Goal: Check status: Check status

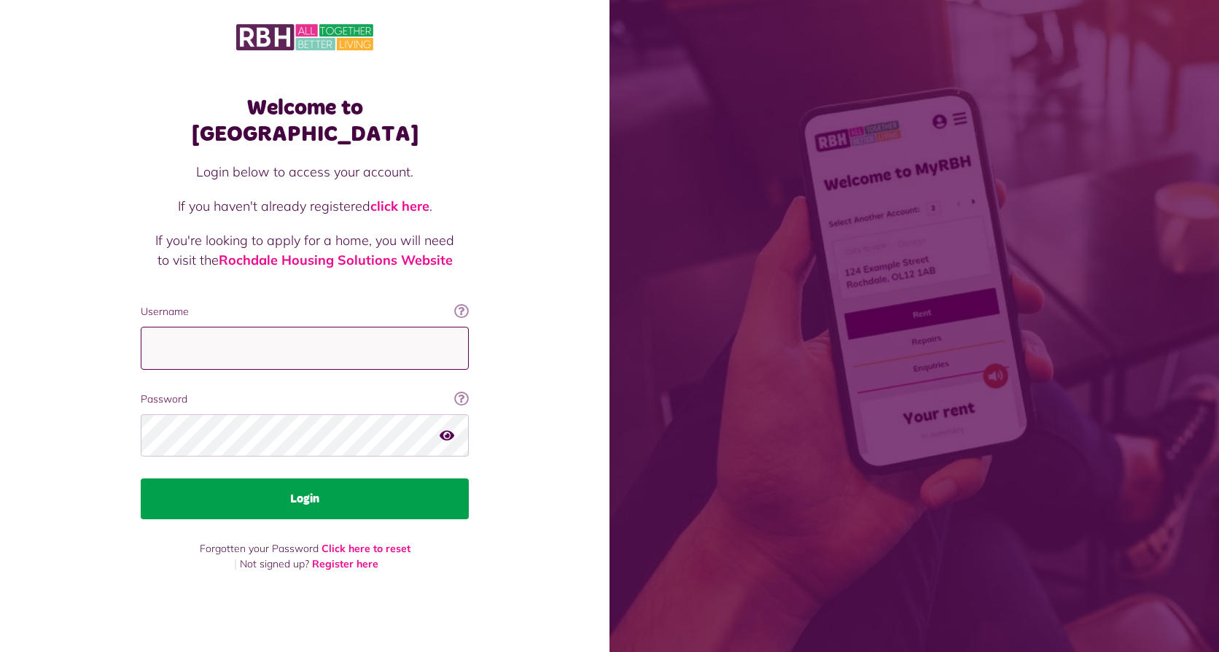
type input "**********"
click at [300, 480] on button "Login" at bounding box center [305, 498] width 328 height 41
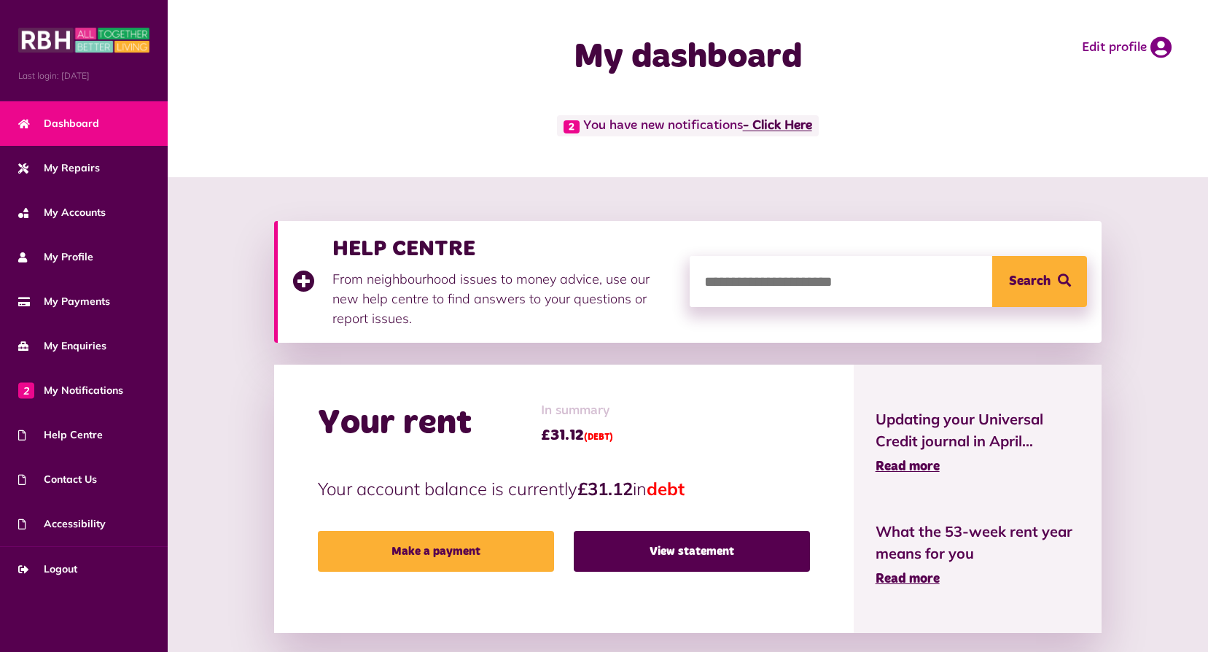
click at [780, 123] on link "- Click Here" at bounding box center [777, 126] width 69 height 13
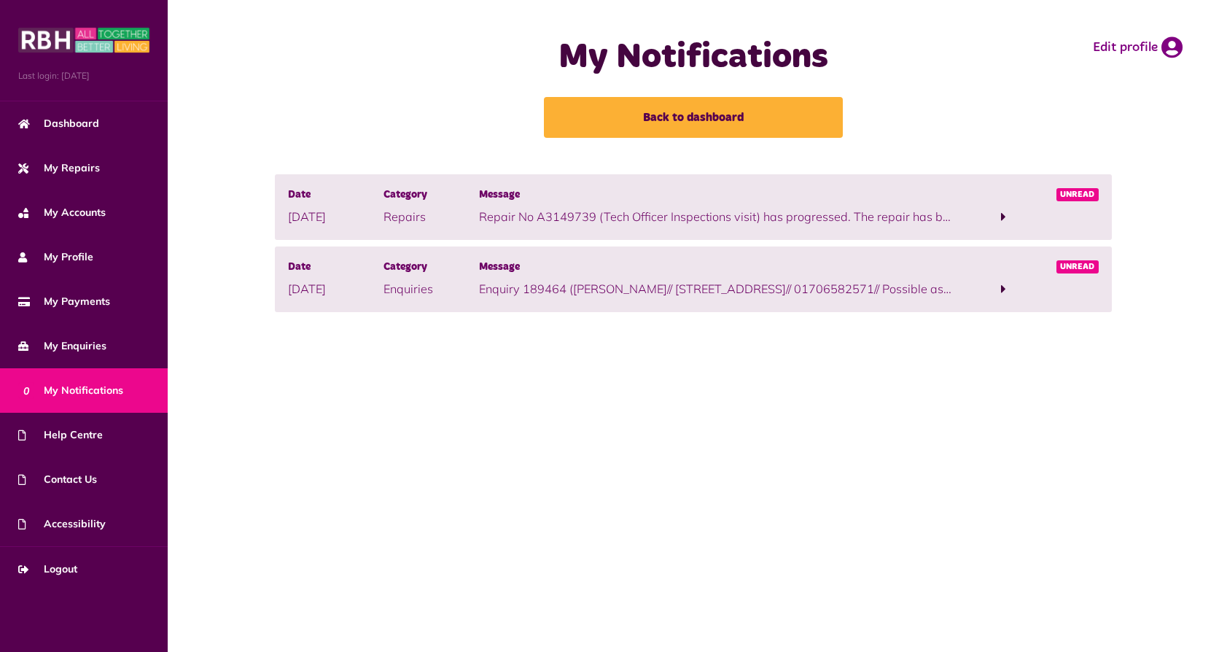
click at [1004, 289] on span at bounding box center [1003, 288] width 5 height 13
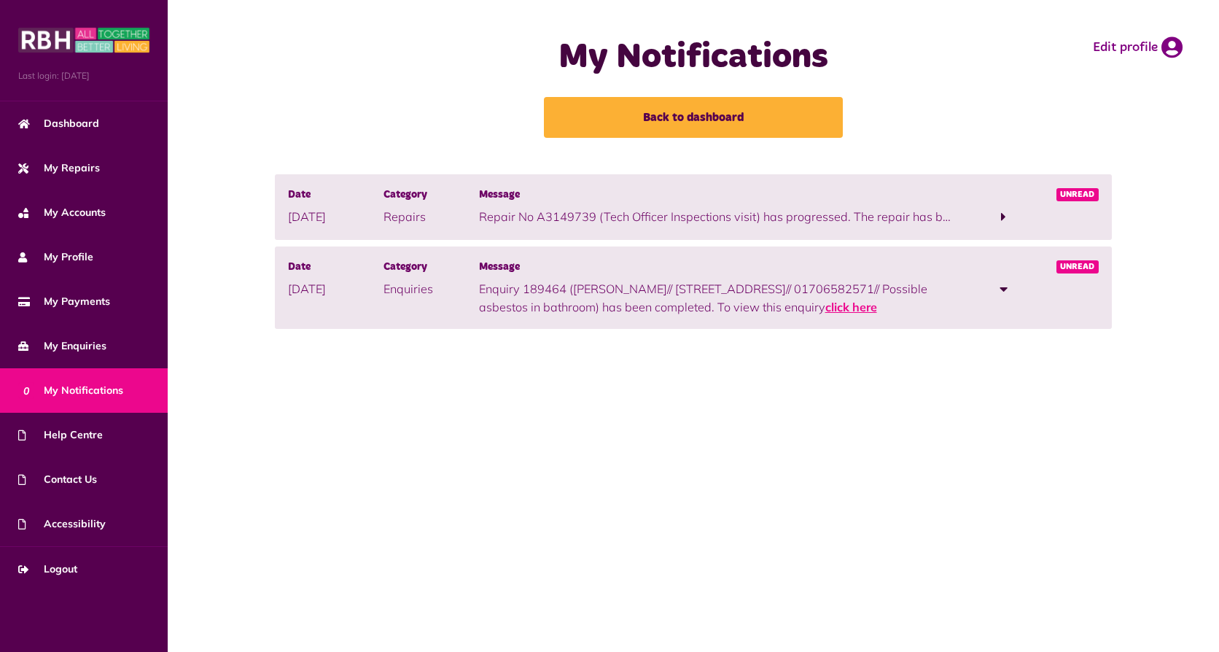
click at [825, 307] on link "click here" at bounding box center [851, 307] width 52 height 15
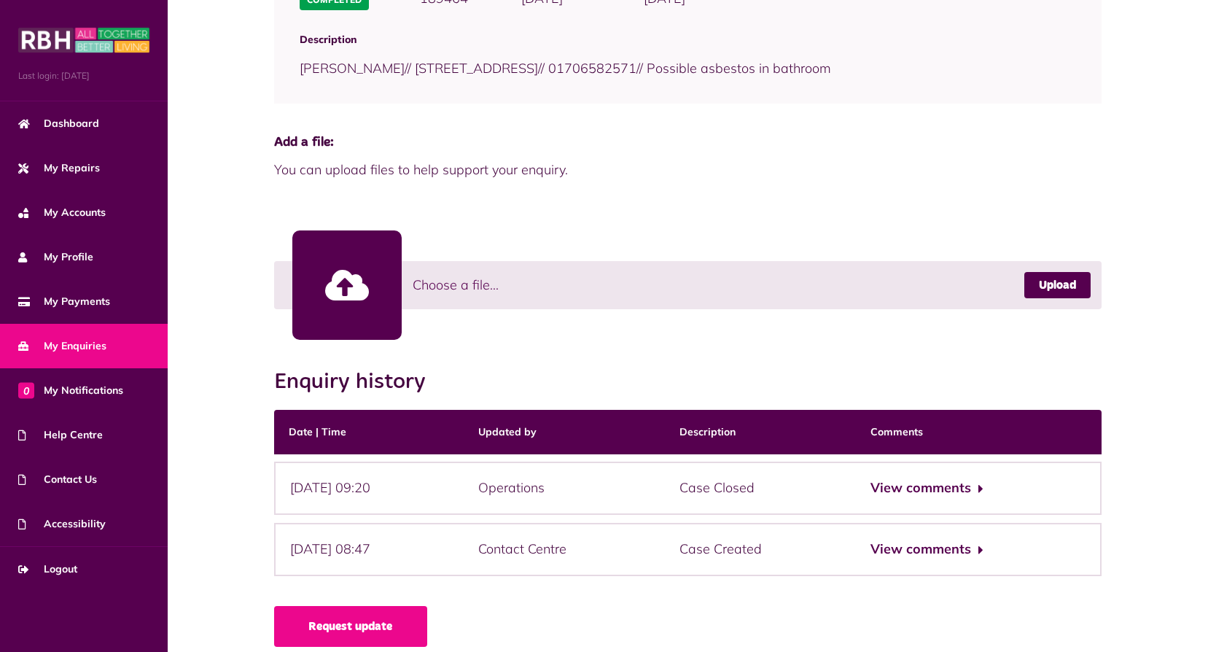
scroll to position [273, 0]
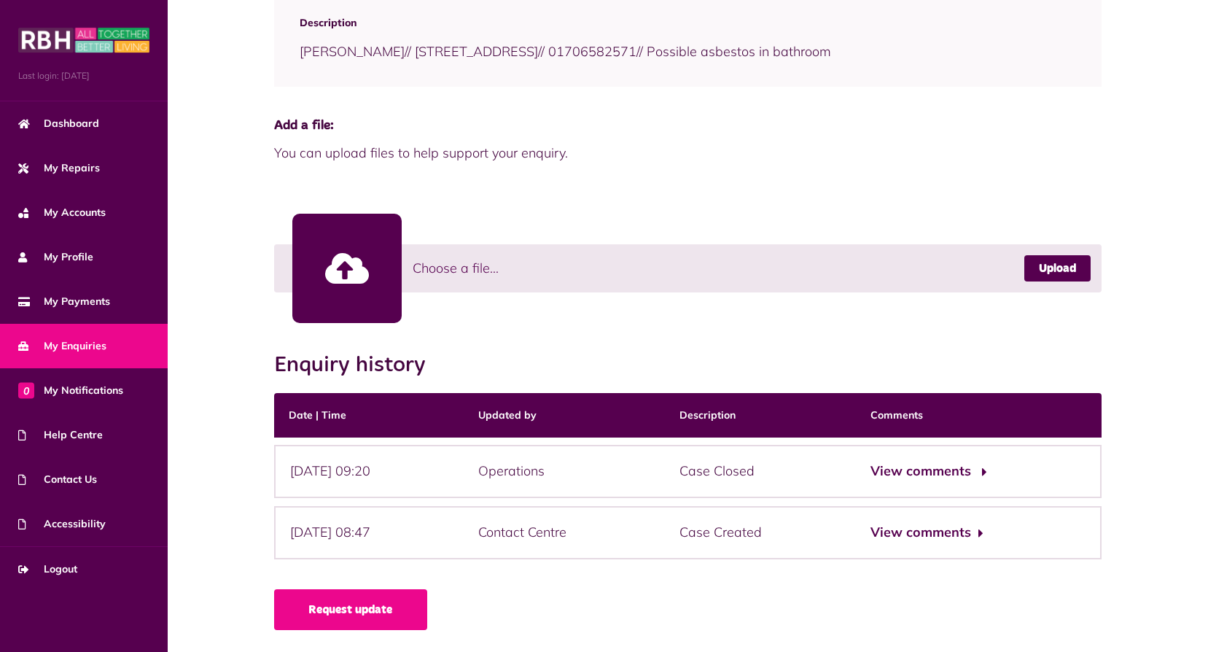
click at [983, 470] on button "View comments" at bounding box center [926, 471] width 113 height 21
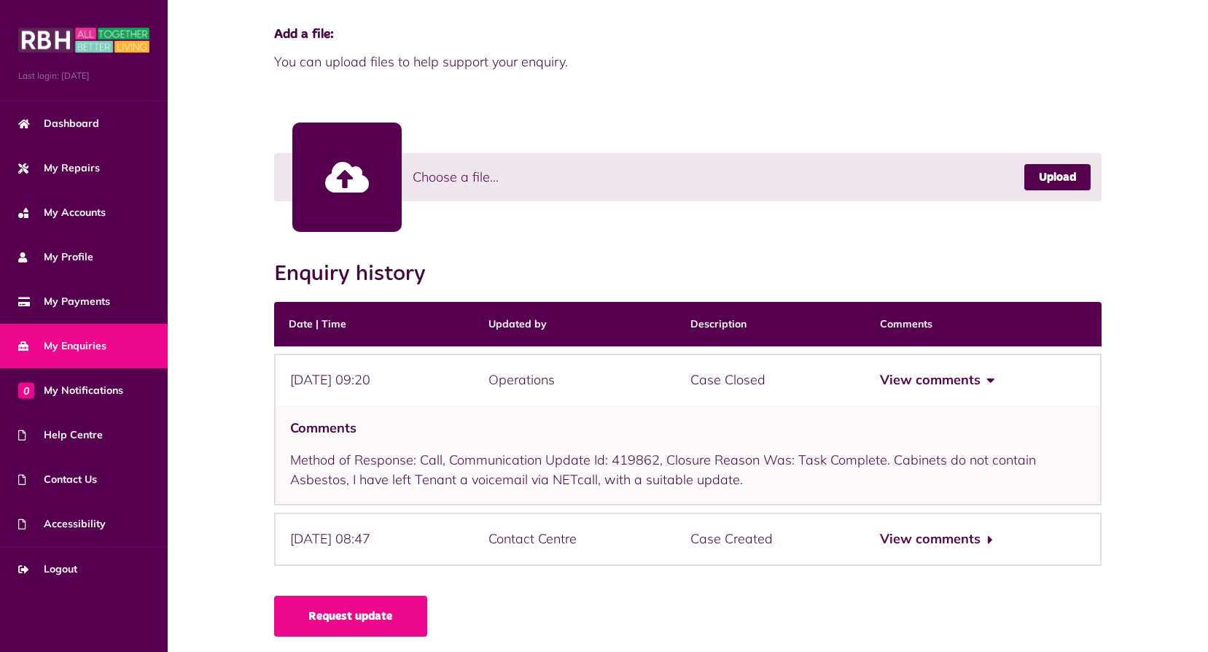
scroll to position [370, 0]
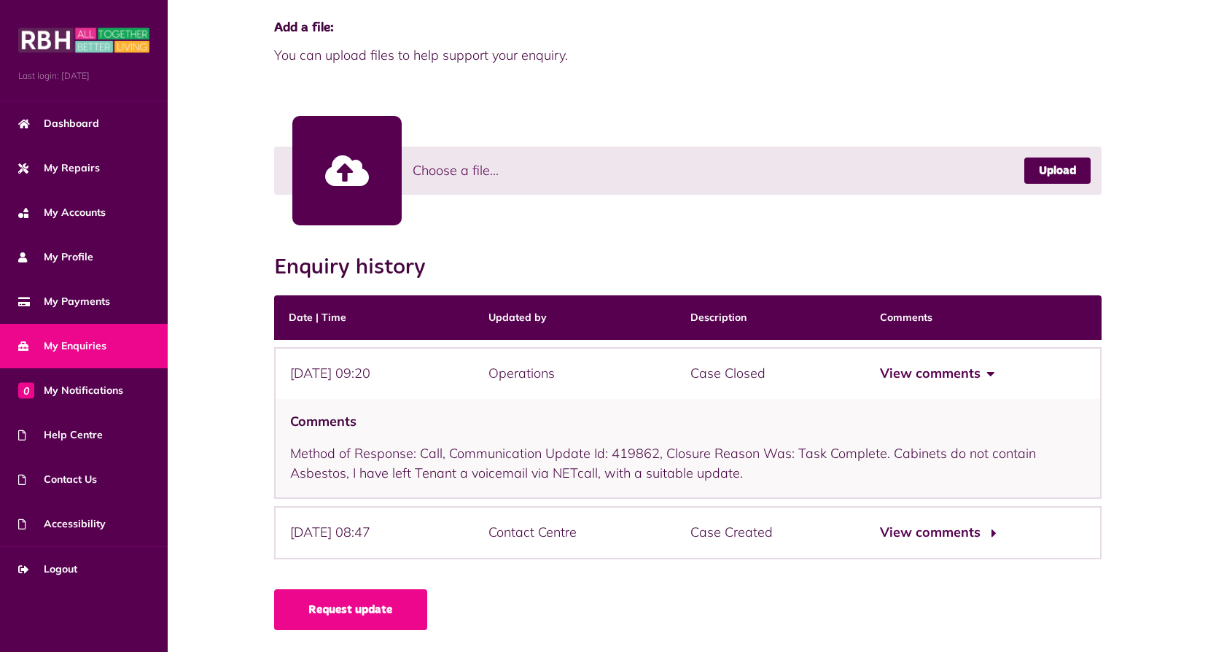
click at [993, 531] on button "View comments" at bounding box center [936, 532] width 113 height 21
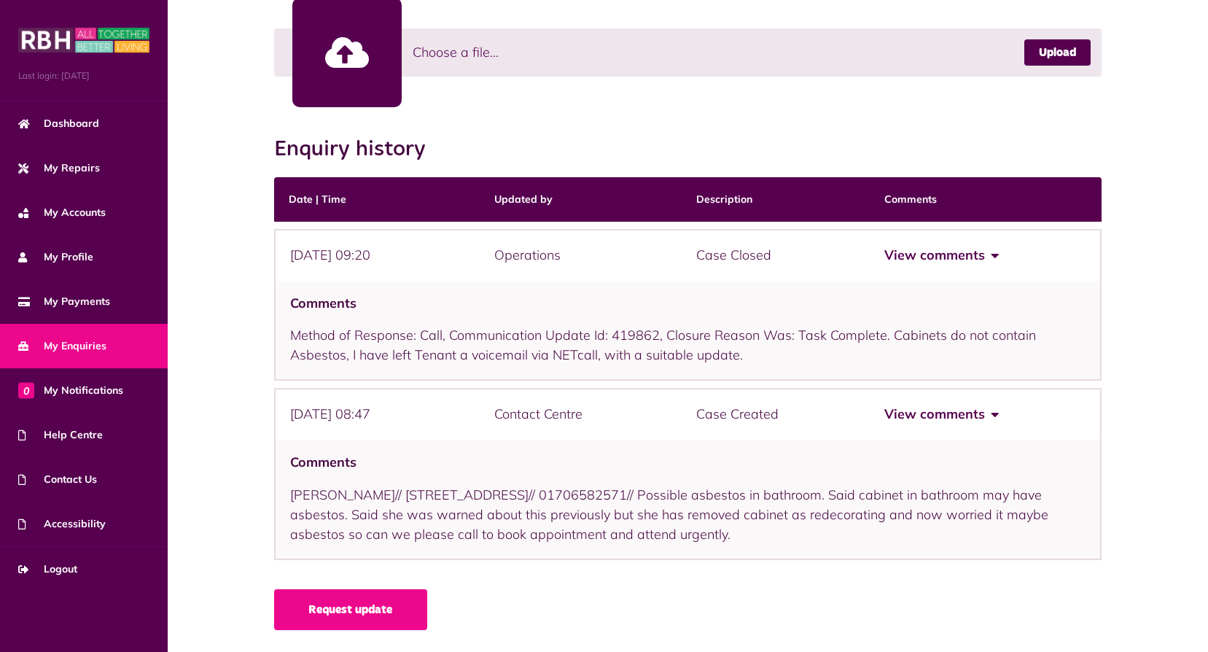
scroll to position [0, 0]
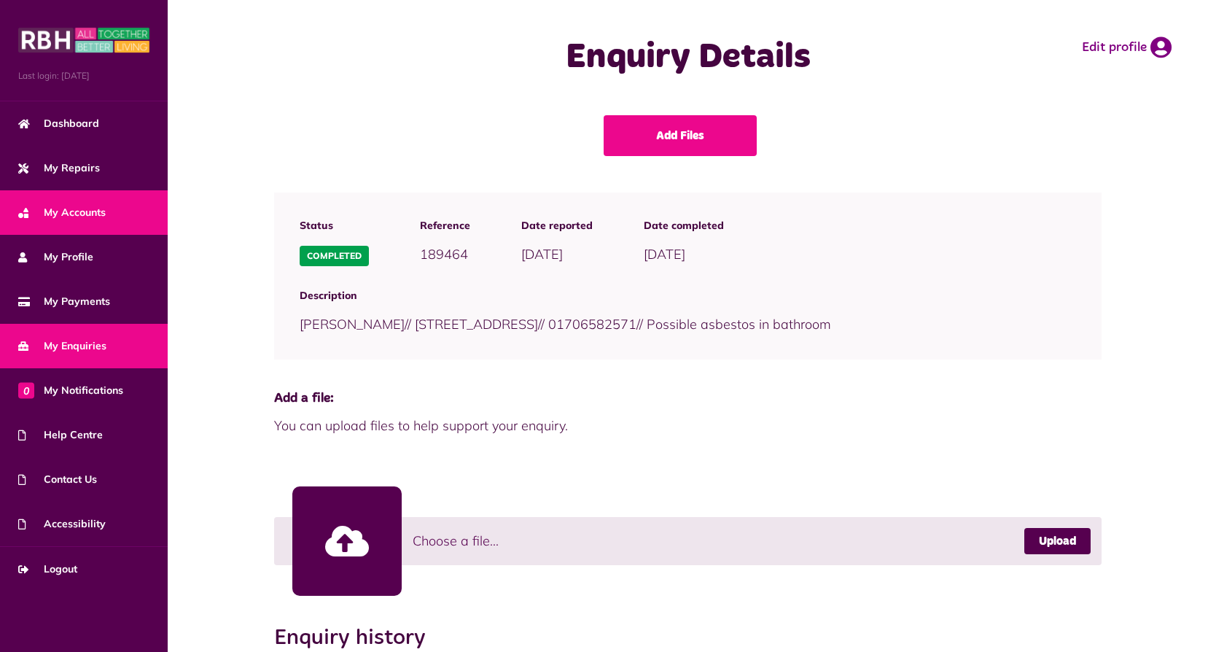
click at [63, 211] on span "My Accounts" at bounding box center [61, 212] width 87 height 15
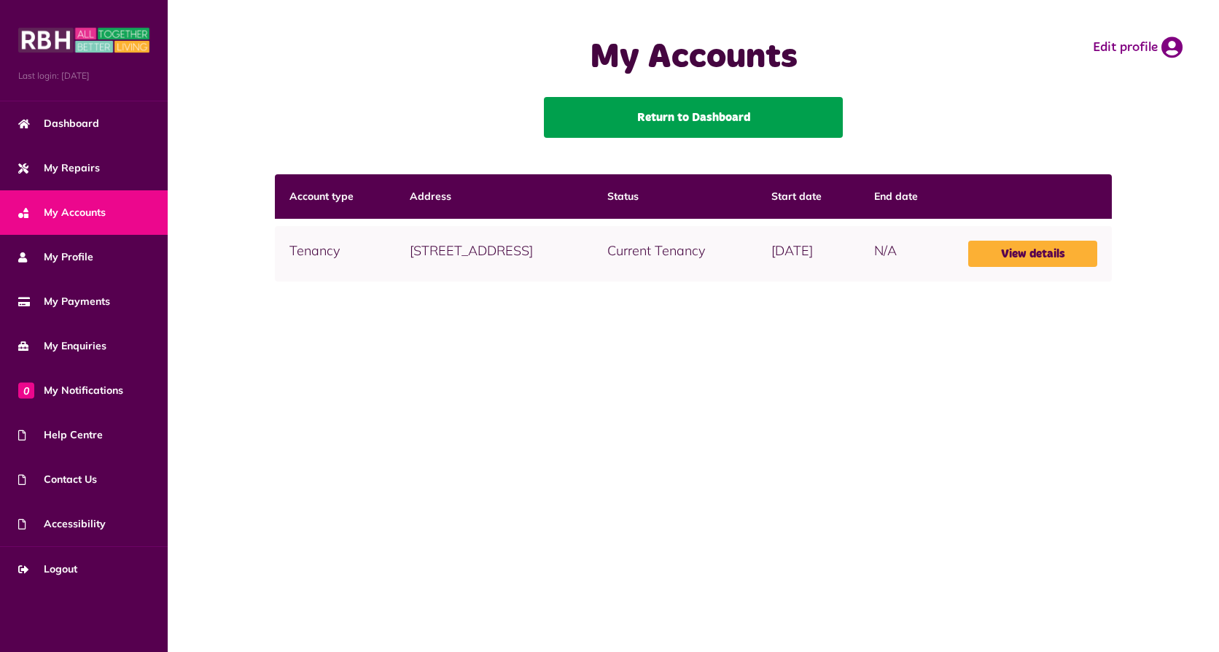
click at [696, 116] on link "Return to Dashboard" at bounding box center [693, 117] width 299 height 41
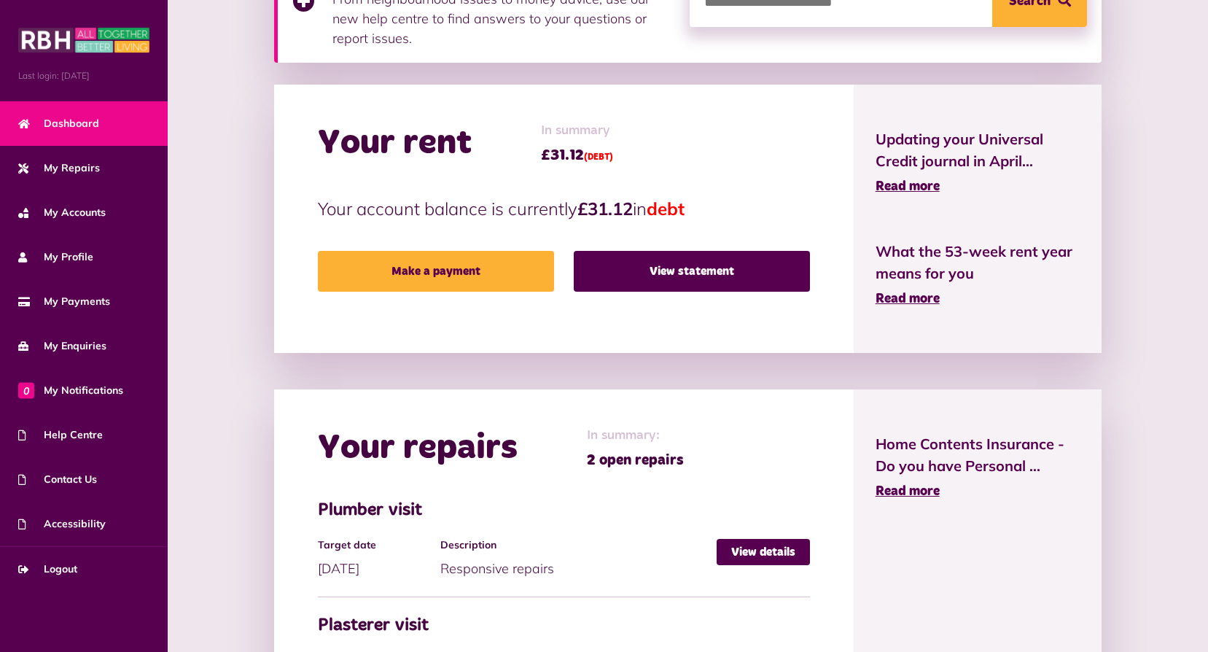
scroll to position [437, 0]
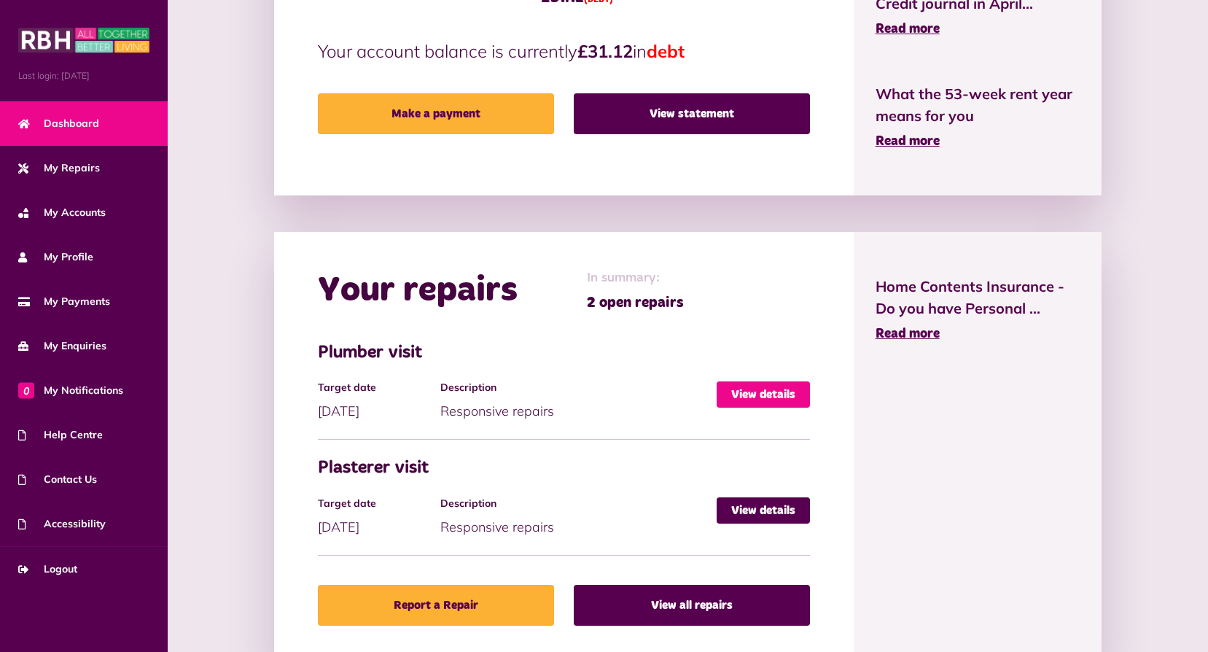
click at [746, 391] on link "View details" at bounding box center [762, 394] width 93 height 26
click at [746, 392] on link "View details" at bounding box center [762, 394] width 93 height 26
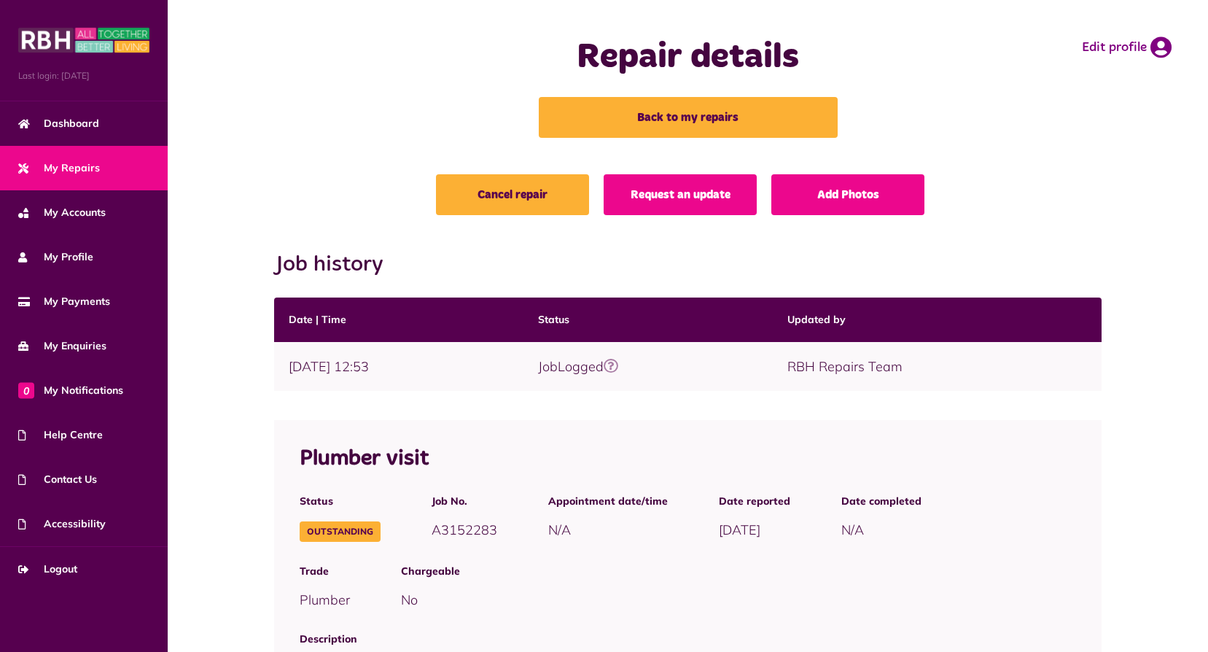
scroll to position [73, 0]
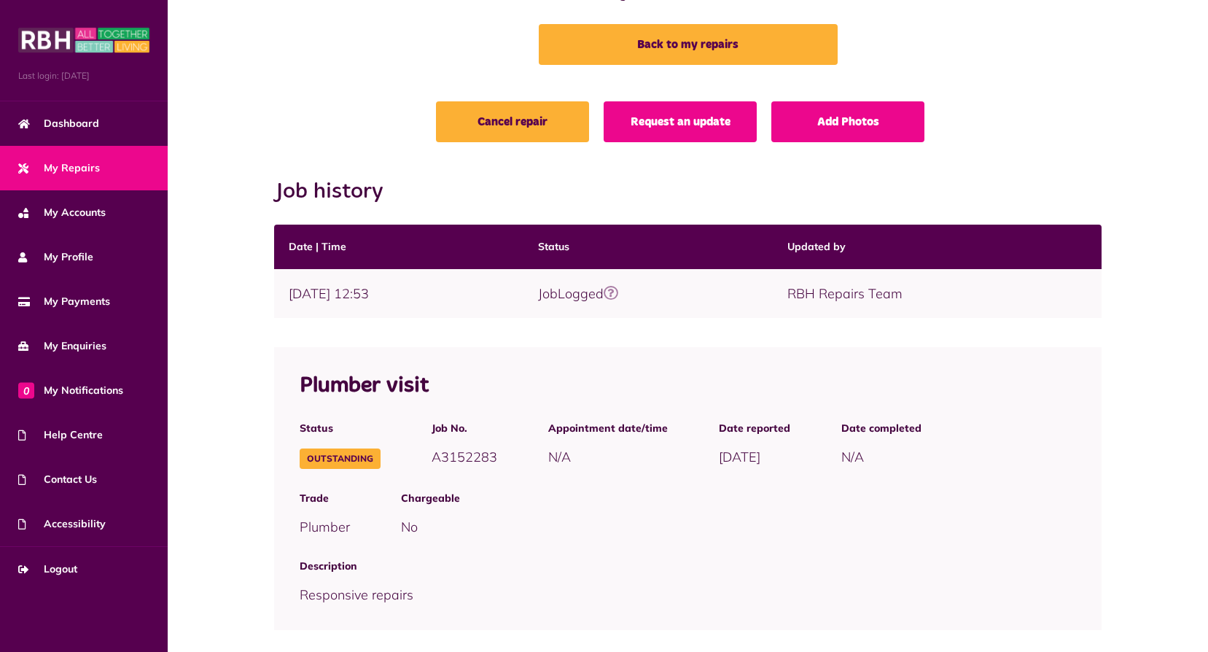
click at [618, 291] on icon at bounding box center [611, 293] width 15 height 15
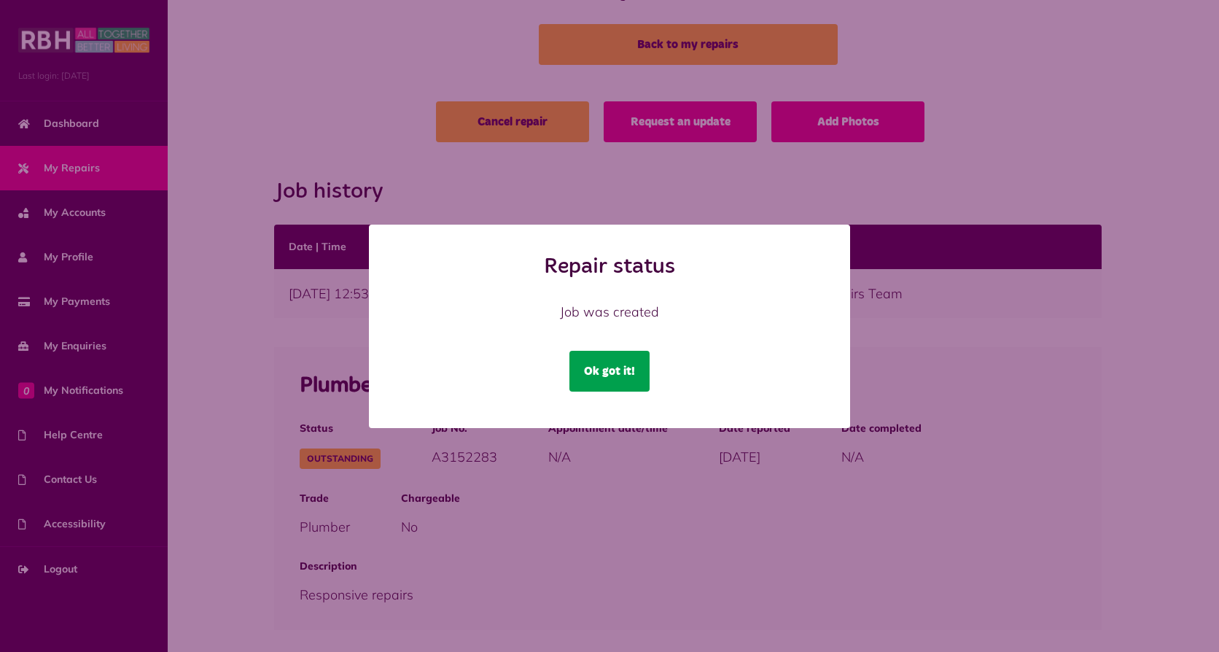
click at [604, 367] on button "Ok got it!" at bounding box center [609, 371] width 80 height 41
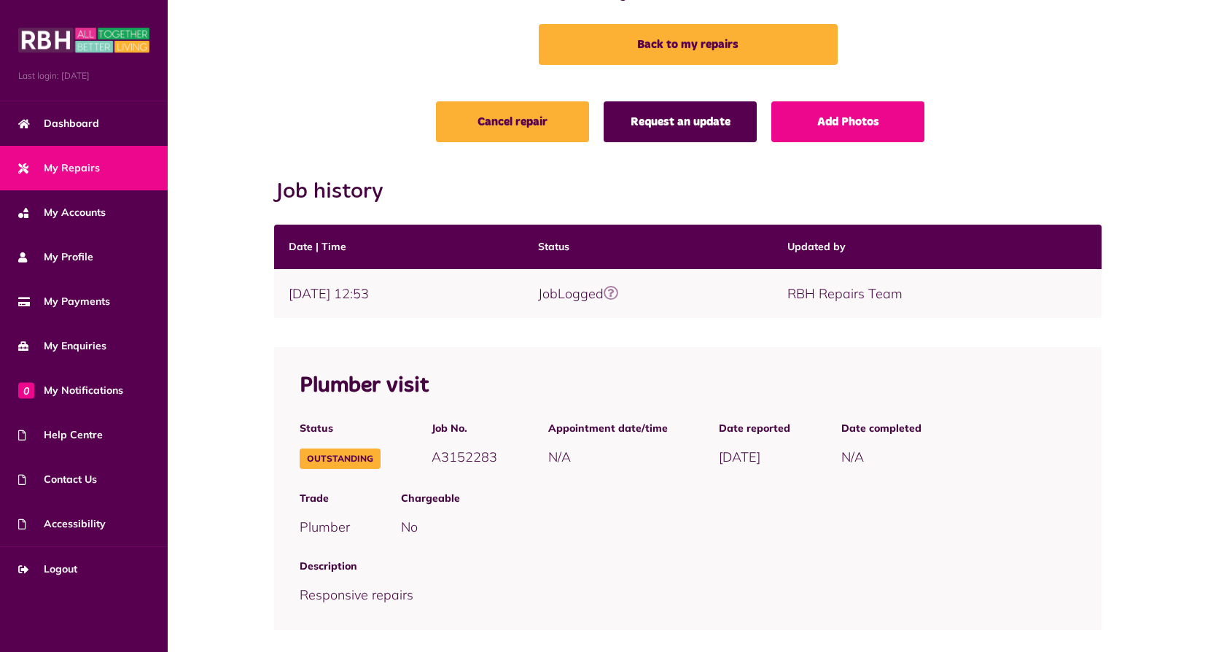
click at [675, 120] on link "Request an update" at bounding box center [680, 121] width 153 height 41
